Goal: Navigation & Orientation: Find specific page/section

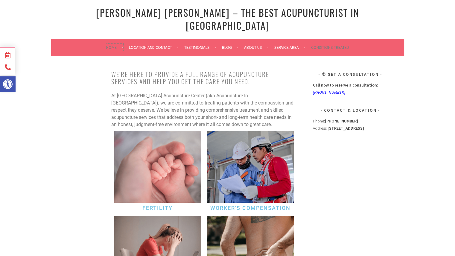
click at [110, 44] on link "Home" at bounding box center [114, 47] width 17 height 7
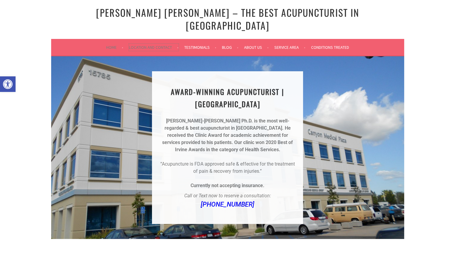
click at [146, 44] on link "Location and Contact" at bounding box center [154, 47] width 50 height 7
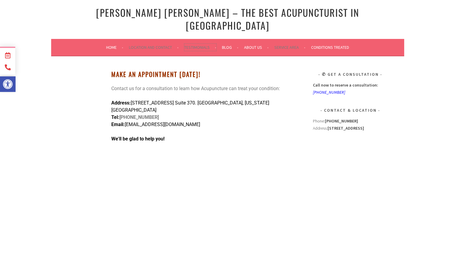
click at [197, 44] on link "Testimonials" at bounding box center [200, 47] width 32 height 7
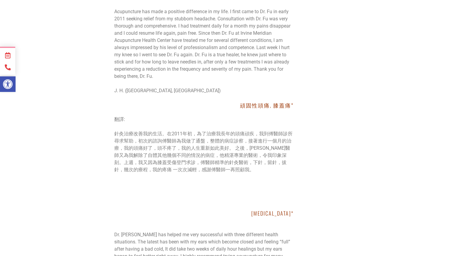
scroll to position [6131, 0]
